Goal: Task Accomplishment & Management: Complete application form

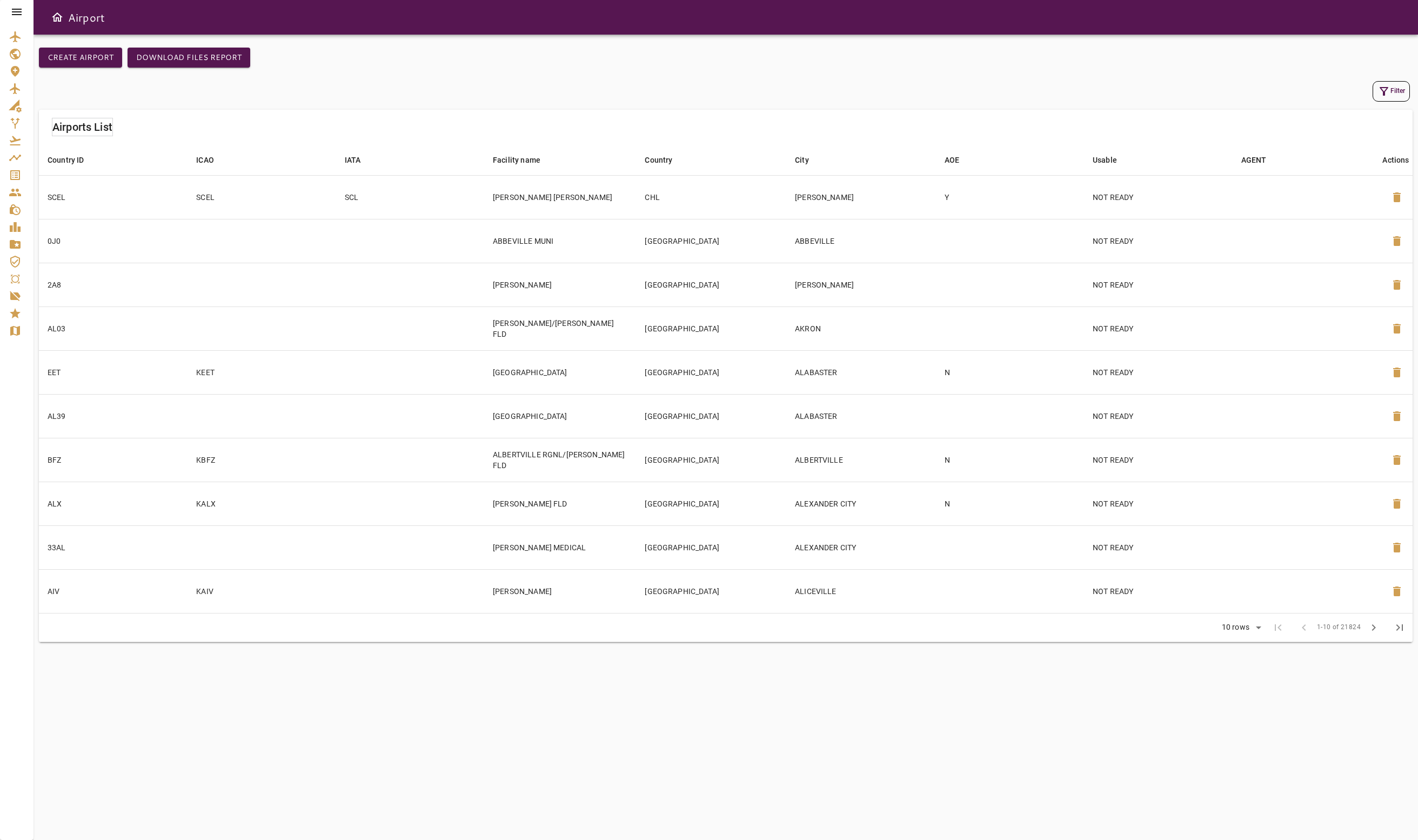
click at [23, 14] on icon at bounding box center [17, 12] width 13 height 13
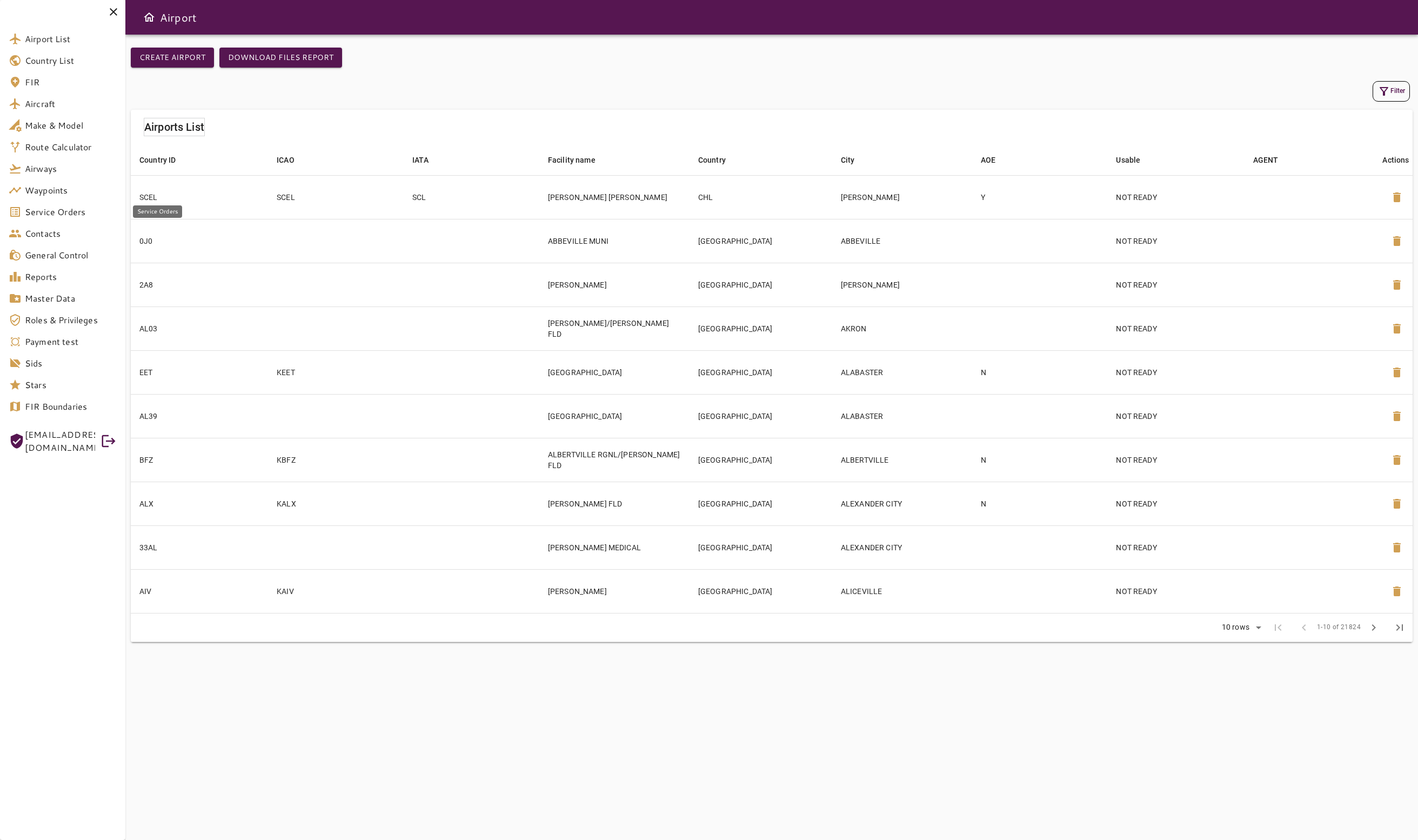
click at [69, 213] on span "Service Orders" at bounding box center [71, 212] width 92 height 13
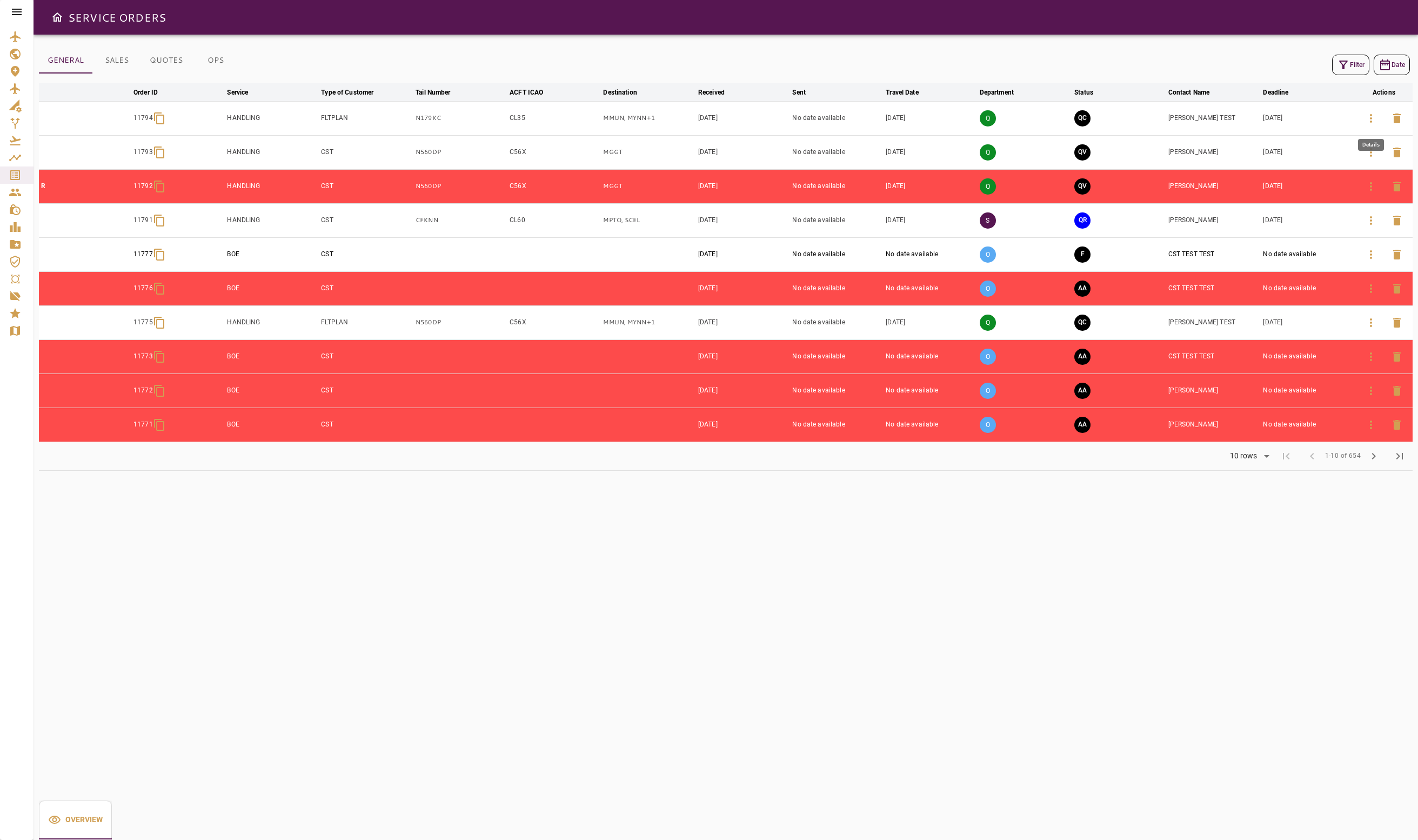
click at [1373, 123] on icon "button" at bounding box center [1372, 119] width 13 height 13
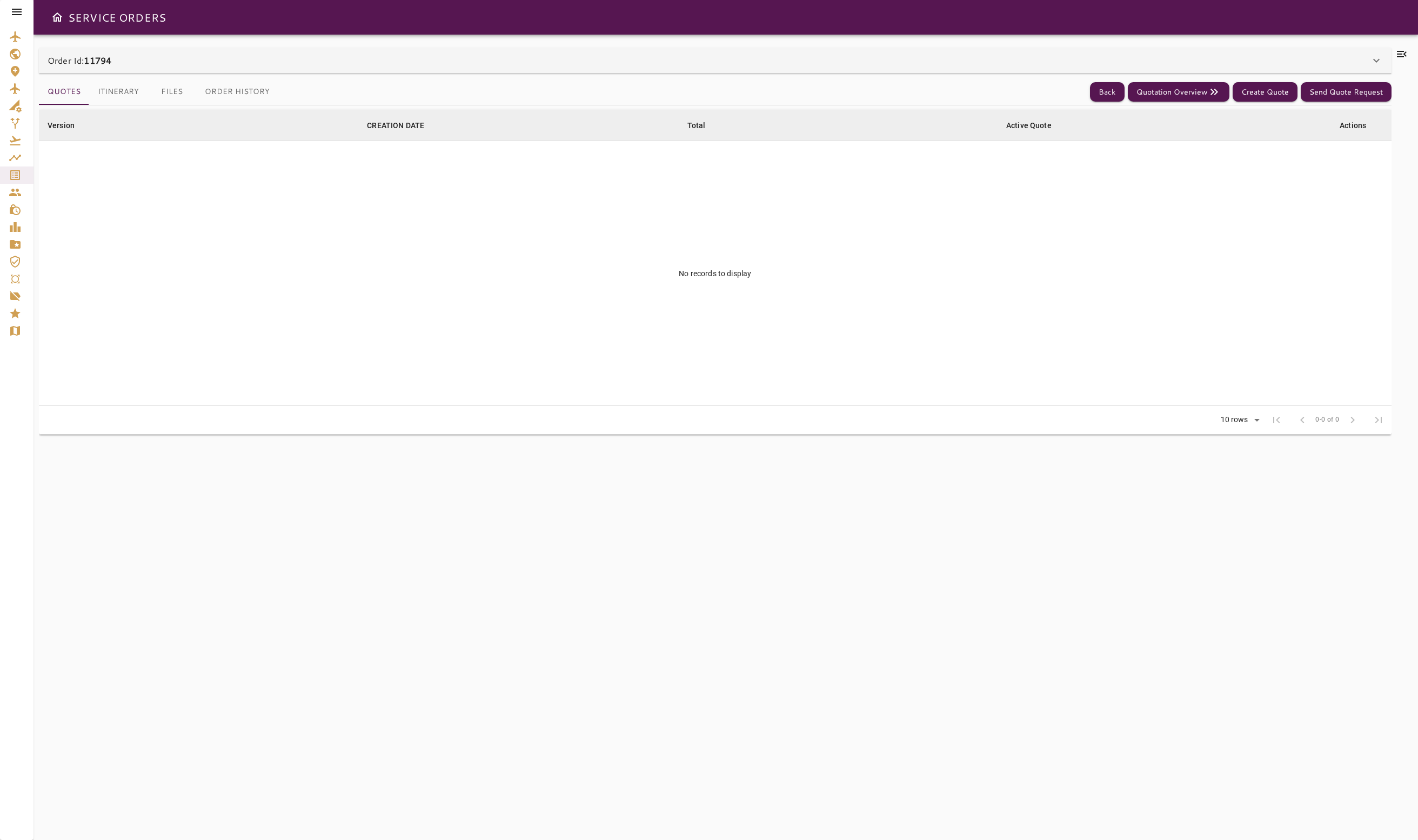
click at [1370, 64] on icon at bounding box center [1377, 60] width 13 height 13
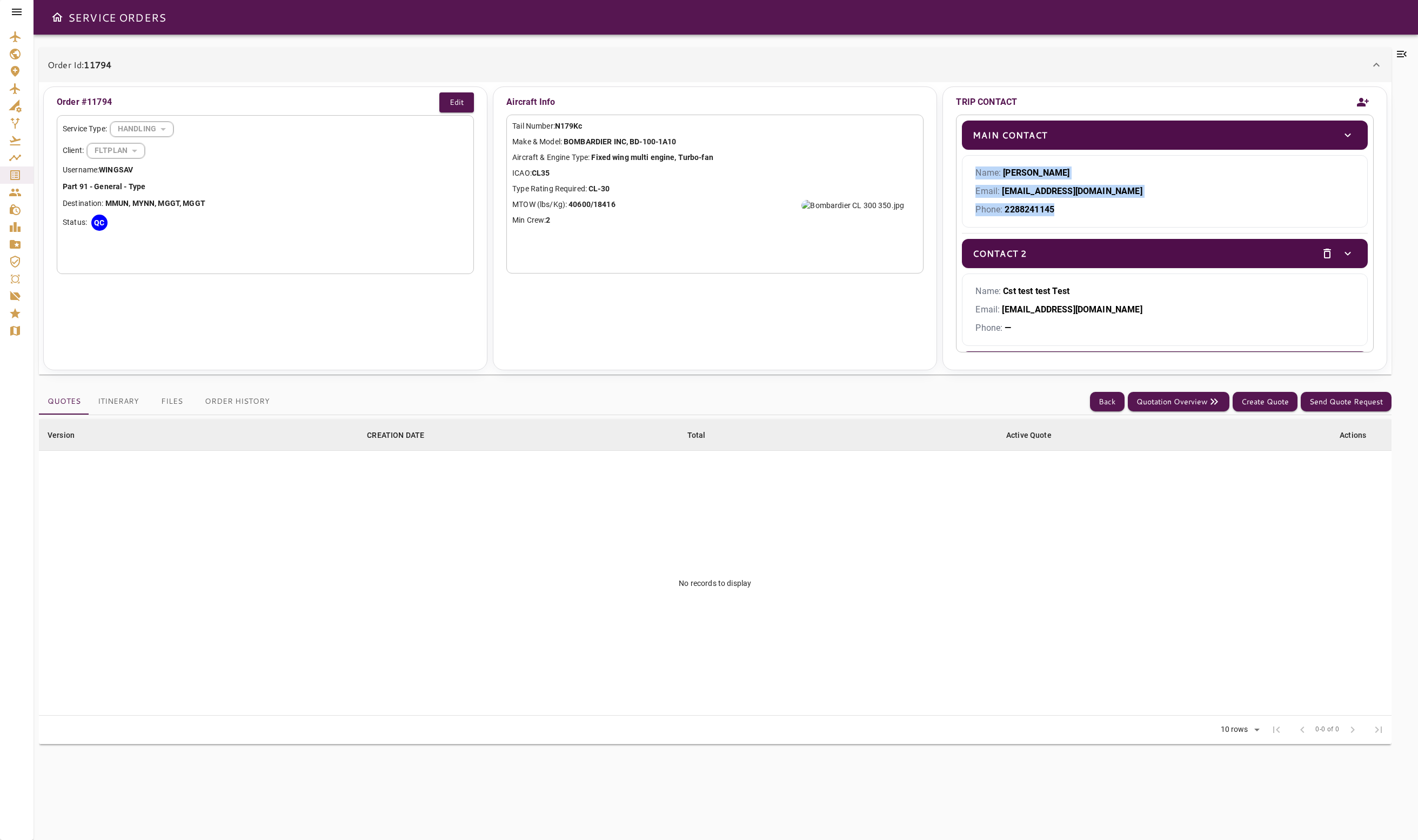
drag, startPoint x: 1267, startPoint y: 211, endPoint x: 1282, endPoint y: 101, distance: 111.0
click at [1280, 110] on div "TRIP CONTACT Main Contact Name: Maria Test Email: admin@cstflightservices.com P…" at bounding box center [1165, 229] width 444 height 284
click at [1360, 103] on icon "Add new contact" at bounding box center [1363, 102] width 12 height 8
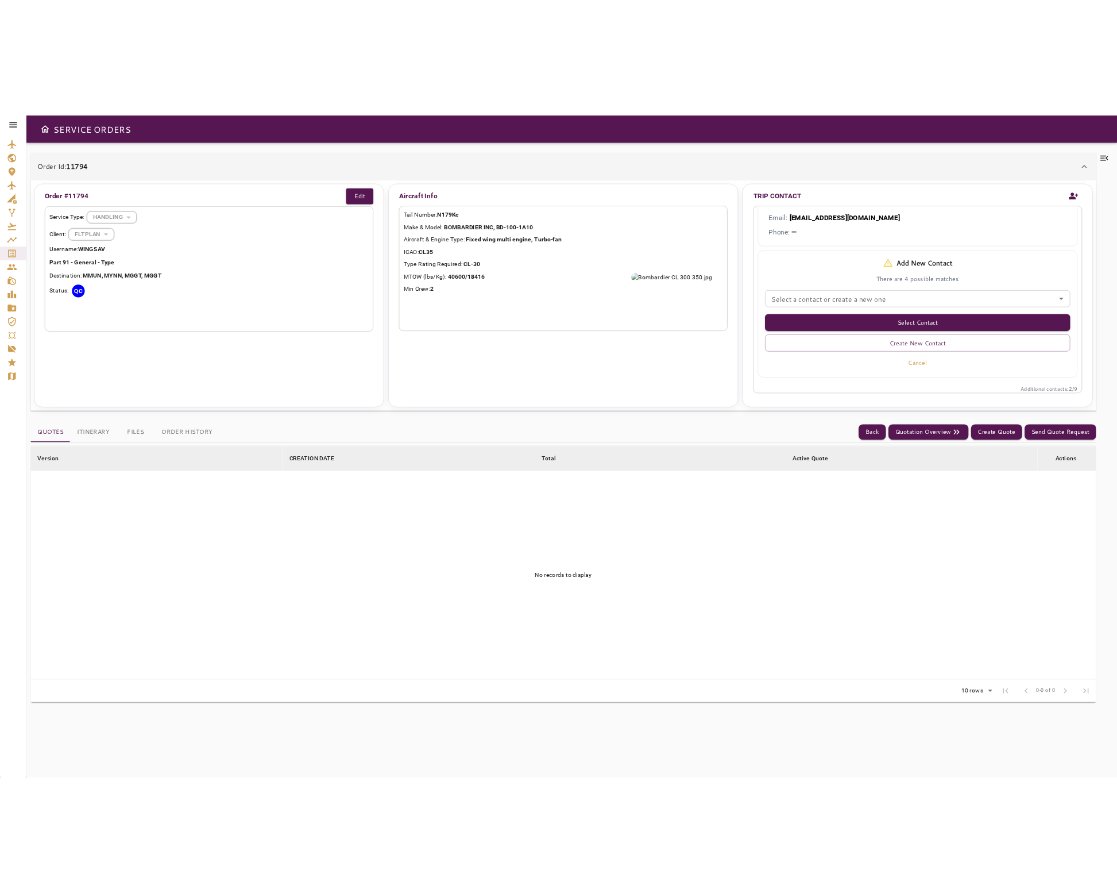
scroll to position [317, 0]
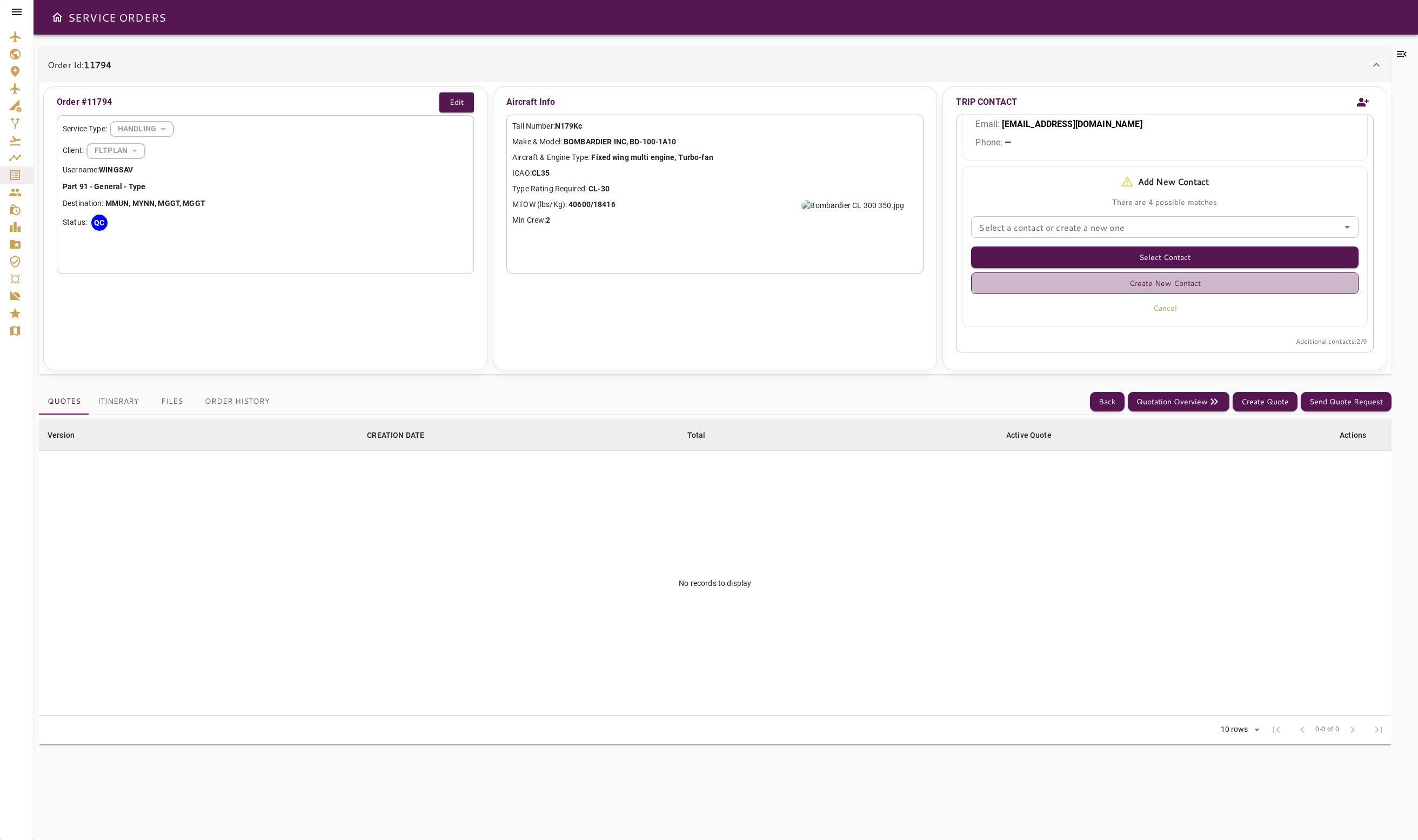
click at [1224, 283] on button "Create New Contact" at bounding box center [1164, 283] width 387 height 22
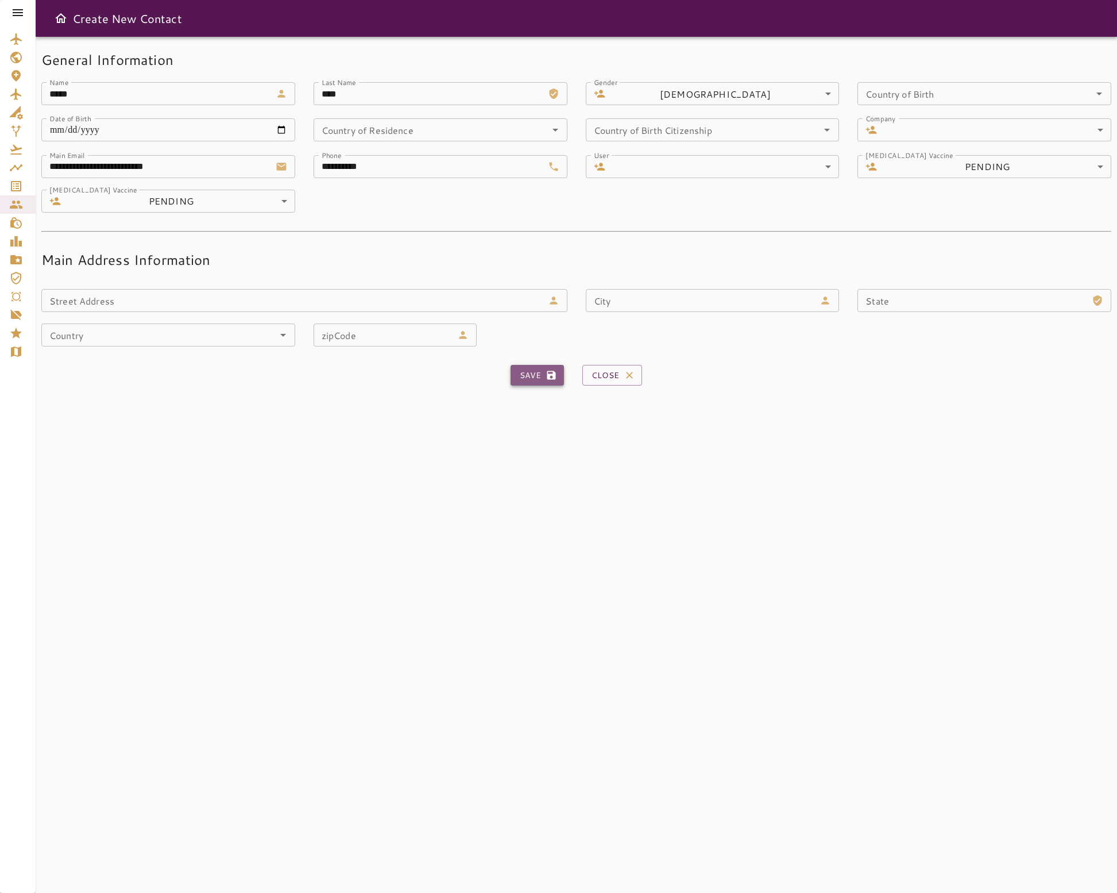
click at [551, 379] on icon "submit" at bounding box center [551, 375] width 9 height 9
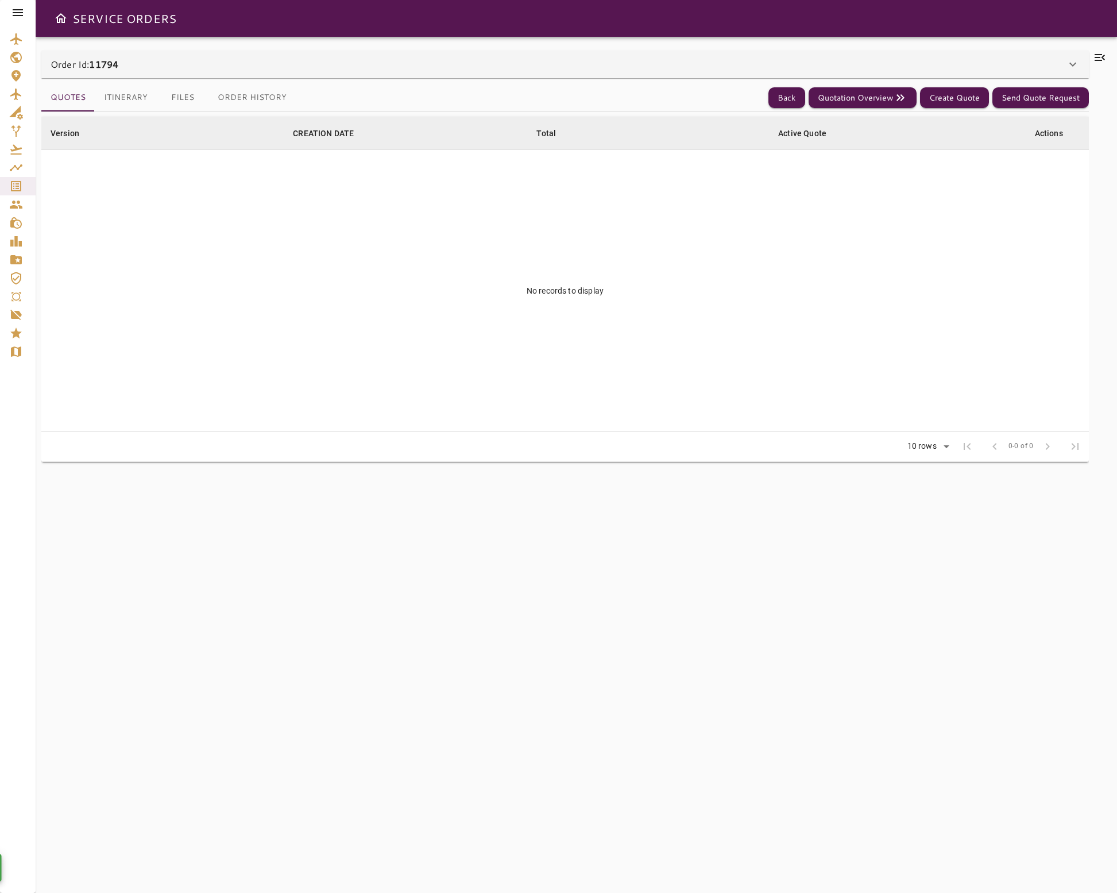
click at [0, 892] on nordpass-portal at bounding box center [0, 893] width 0 height 0
click at [994, 74] on div "Order Id: 11794" at bounding box center [565, 65] width 1048 height 28
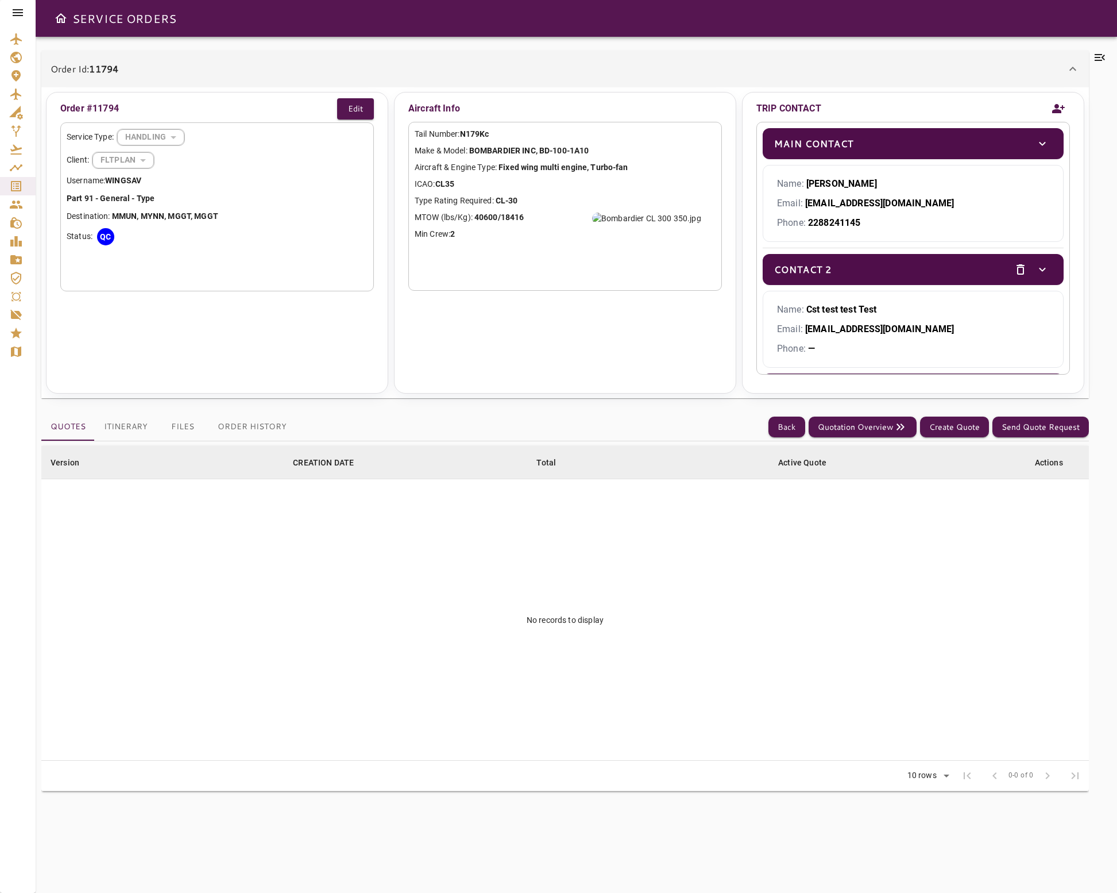
click at [1062, 105] on icon "Add new contact" at bounding box center [1059, 108] width 14 height 17
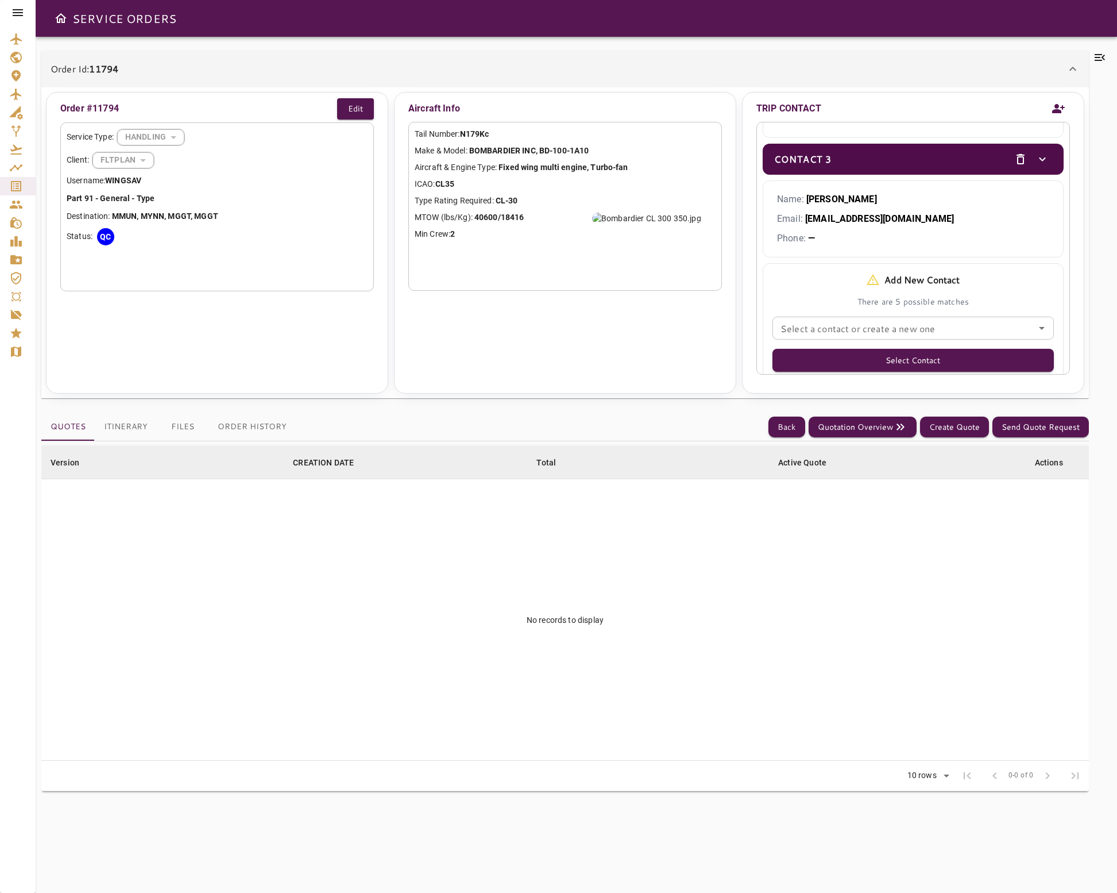
scroll to position [317, 0]
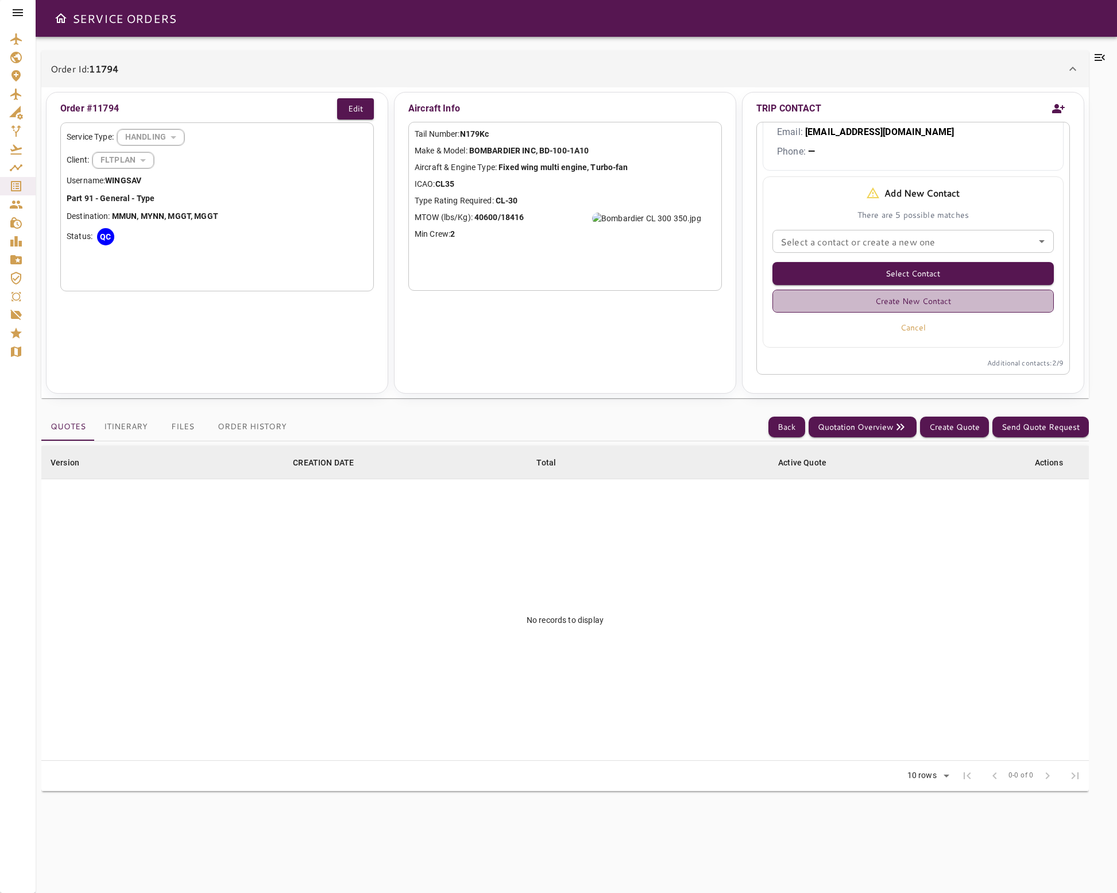
click at [927, 303] on button "Create New Contact" at bounding box center [914, 301] width 282 height 23
